Goal: Information Seeking & Learning: Learn about a topic

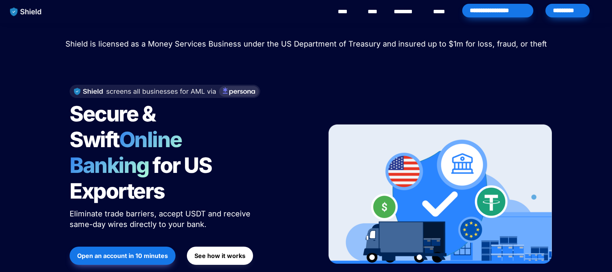
click at [221, 252] on strong "See how it works" at bounding box center [220, 256] width 51 height 8
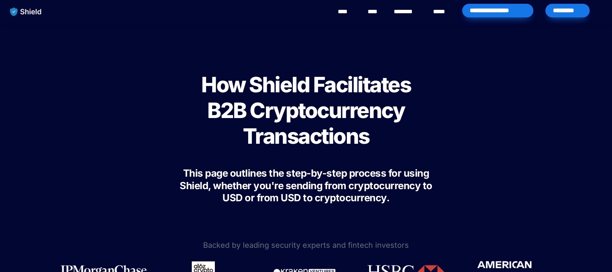
click at [402, 14] on link "********" at bounding box center [407, 11] width 27 height 9
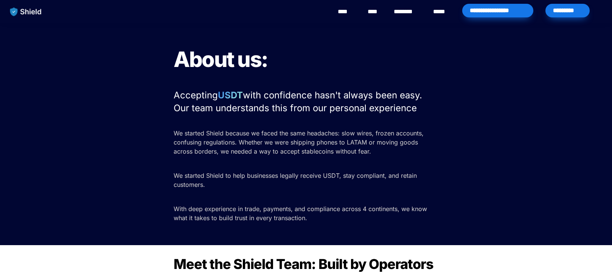
click at [406, 12] on link "********" at bounding box center [407, 11] width 27 height 9
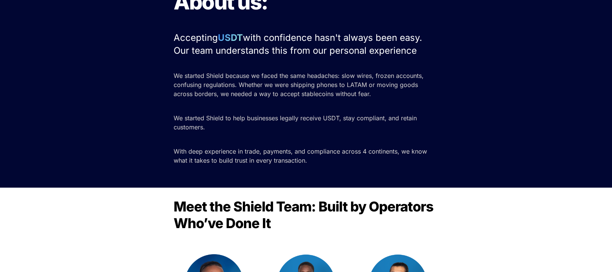
scroll to position [51, 0]
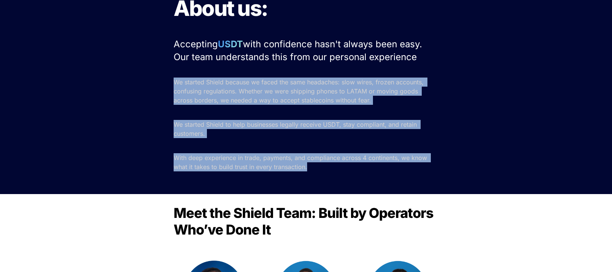
drag, startPoint x: 174, startPoint y: 80, endPoint x: 352, endPoint y: 174, distance: 201.1
click at [352, 174] on div "About us: Accepting USDT with confidence hasn't always been easy. Our team unde…" at bounding box center [306, 83] width 612 height 223
click at [352, 173] on div "About us: Accepting USDT with confidence hasn't always been easy. Our team unde…" at bounding box center [306, 83] width 612 height 223
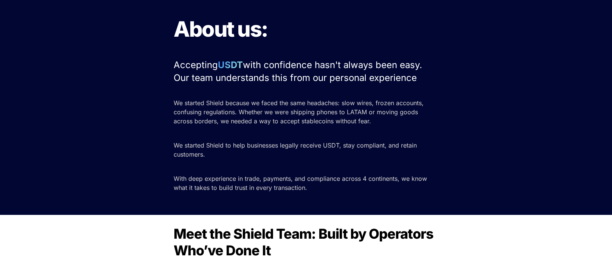
scroll to position [0, 0]
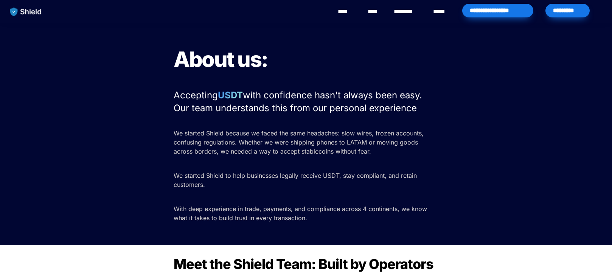
click at [433, 13] on link "****" at bounding box center [441, 11] width 17 height 9
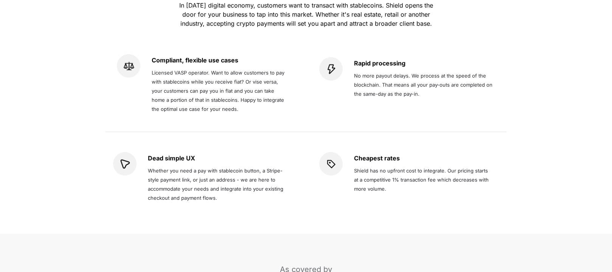
scroll to position [2522, 0]
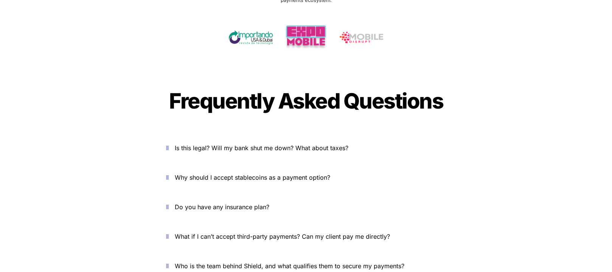
click at [206, 144] on span "Is this legal? Will my bank shut me down? What about taxes?" at bounding box center [262, 148] width 174 height 8
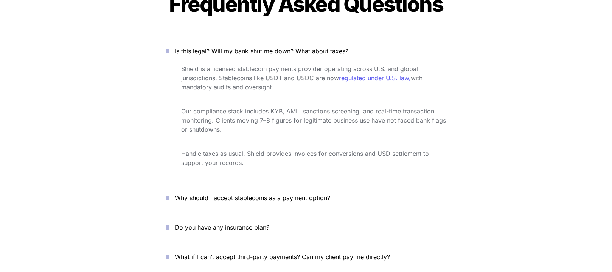
scroll to position [2630, 0]
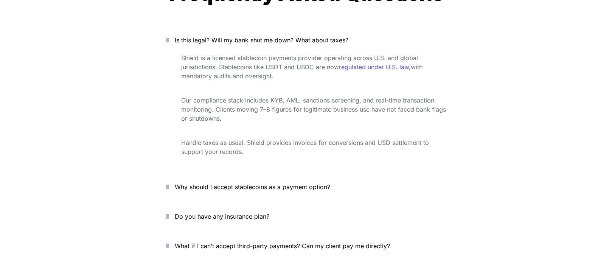
click at [227, 175] on button "Why should I accept stablecoins as a payment option?" at bounding box center [306, 186] width 303 height 23
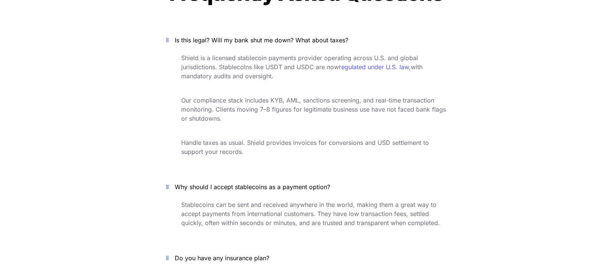
click at [228, 181] on p "Why should I accept stablecoins as a payment option?" at bounding box center [310, 187] width 271 height 12
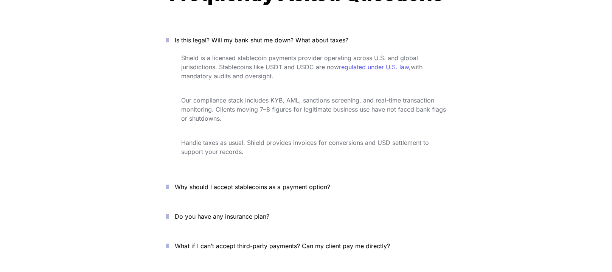
click at [228, 181] on p "Why should I accept stablecoins as a payment option?" at bounding box center [310, 187] width 271 height 12
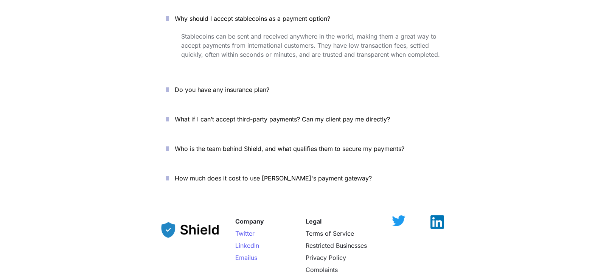
scroll to position [2834, 0]
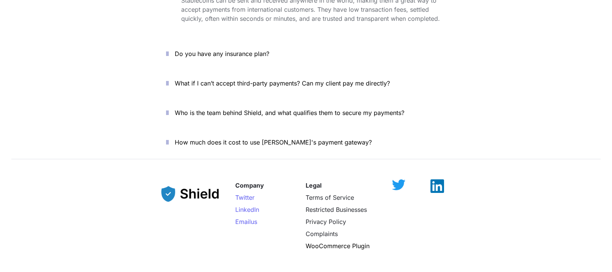
click at [169, 108] on icon "button" at bounding box center [167, 112] width 3 height 9
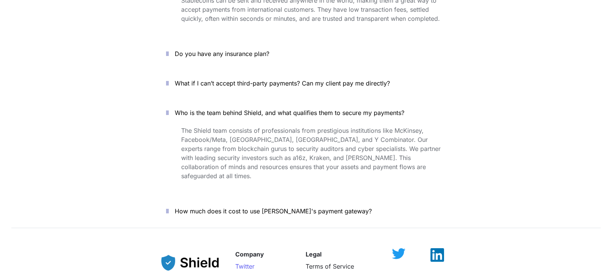
click at [169, 207] on icon "button" at bounding box center [167, 211] width 3 height 9
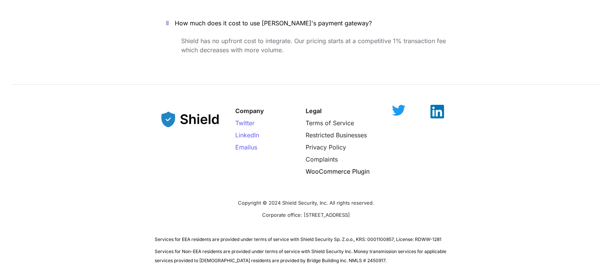
scroll to position [3029, 0]
